Goal: Navigation & Orientation: Find specific page/section

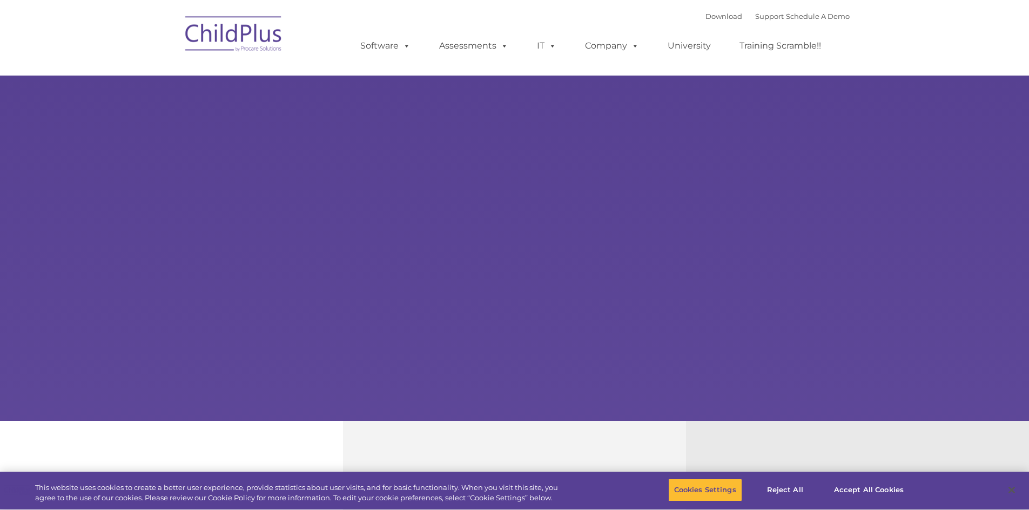
select select "MEDIUM"
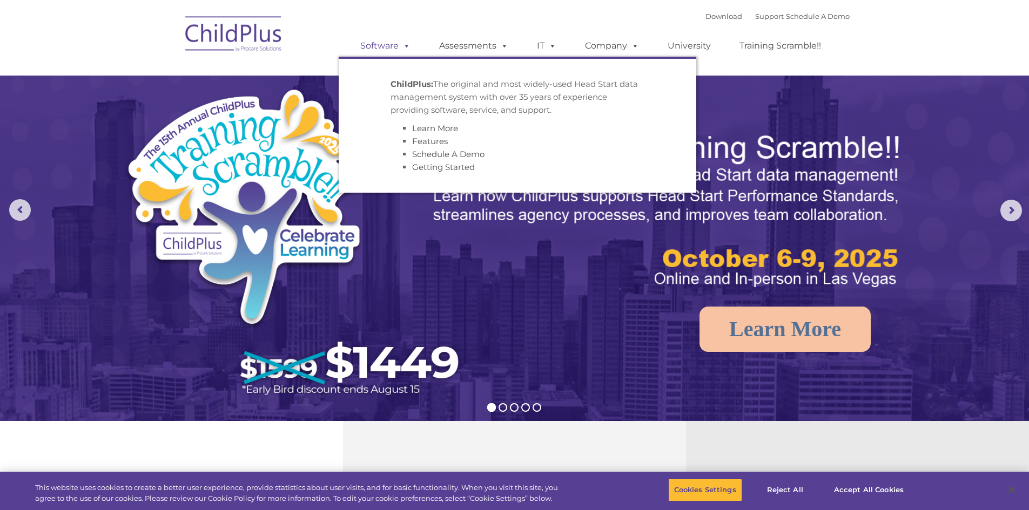
click at [402, 48] on span at bounding box center [405, 46] width 12 height 10
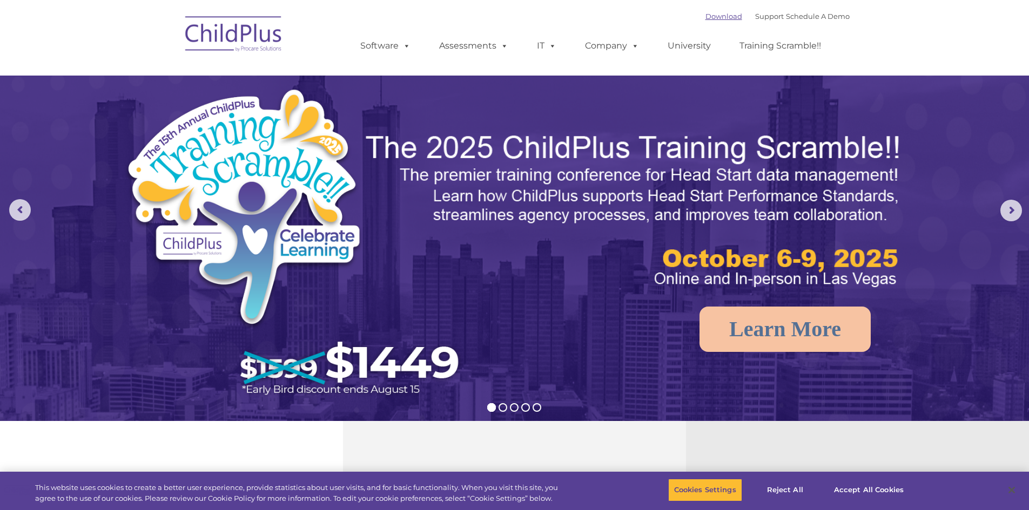
click at [712, 12] on link "Download" at bounding box center [723, 16] width 37 height 9
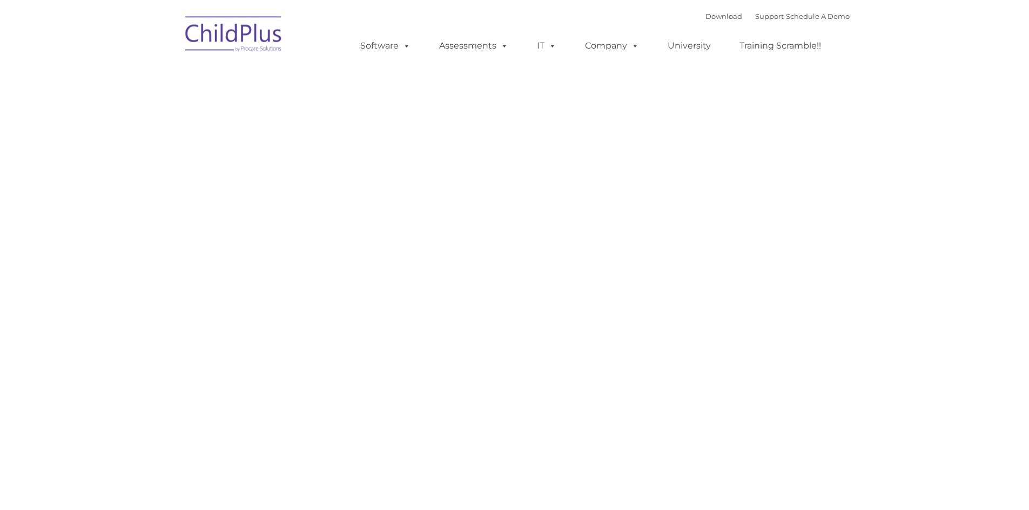
type input ""
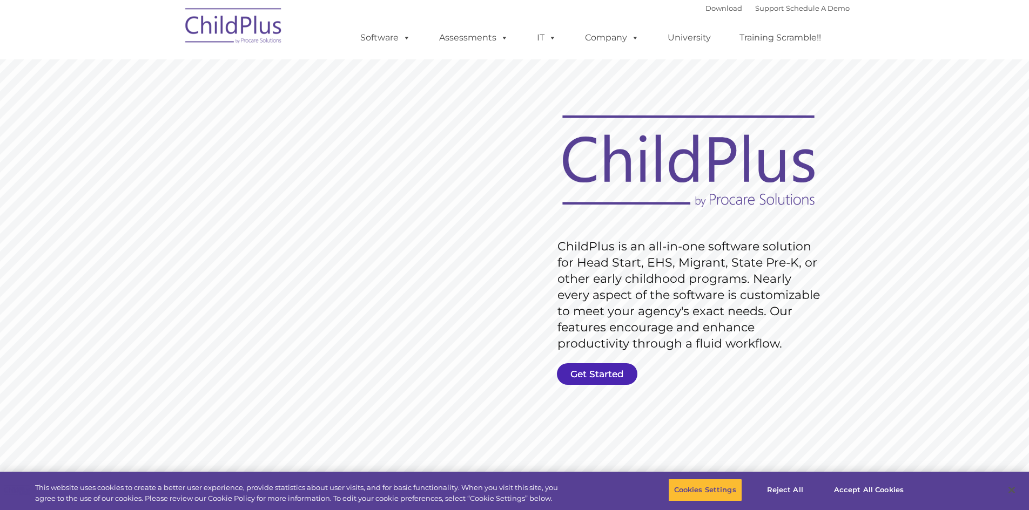
click at [598, 375] on link "Get Started" at bounding box center [597, 374] width 80 height 22
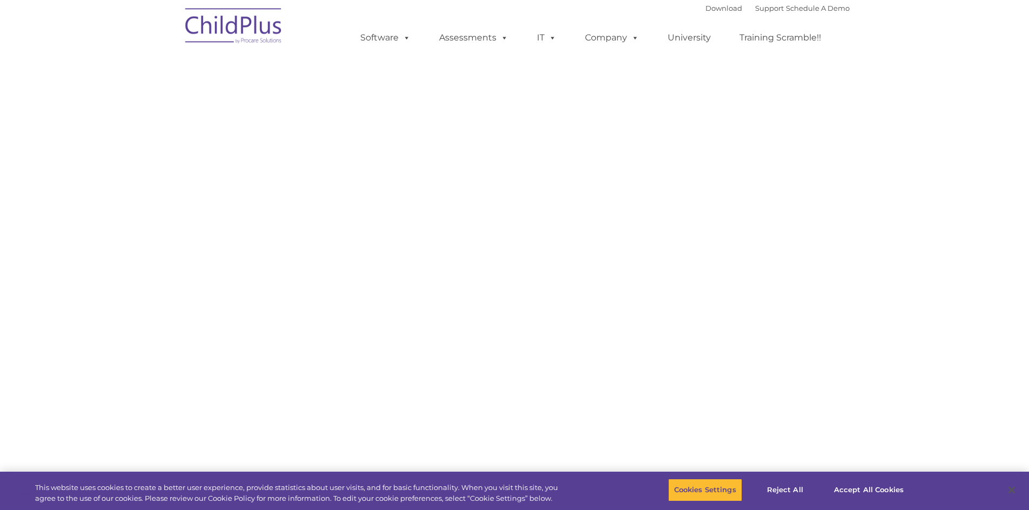
select select "MEDIUM"
